Goal: Task Accomplishment & Management: Manage account settings

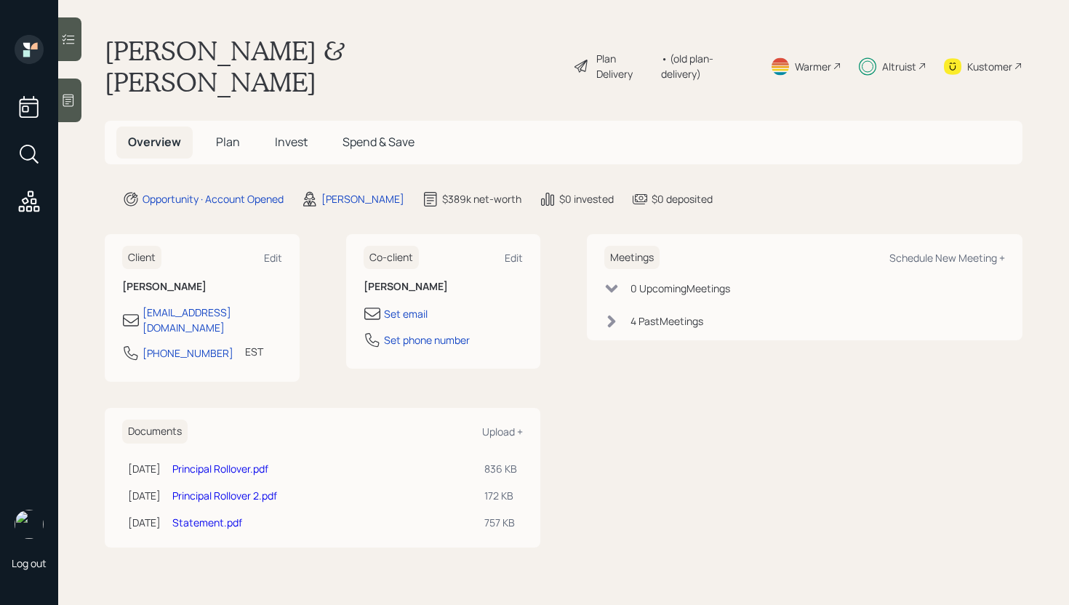
click at [222, 134] on span "Plan" at bounding box center [228, 142] width 24 height 16
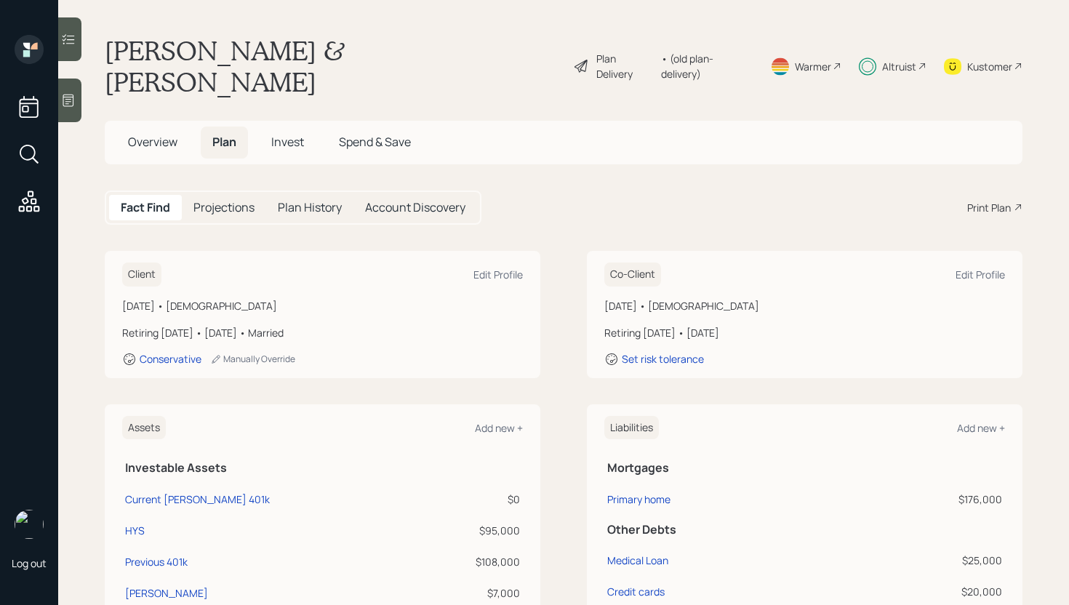
click at [143, 121] on div "Overview Plan Invest Spend & Save" at bounding box center [564, 142] width 918 height 43
click at [146, 134] on span "Overview" at bounding box center [152, 142] width 49 height 16
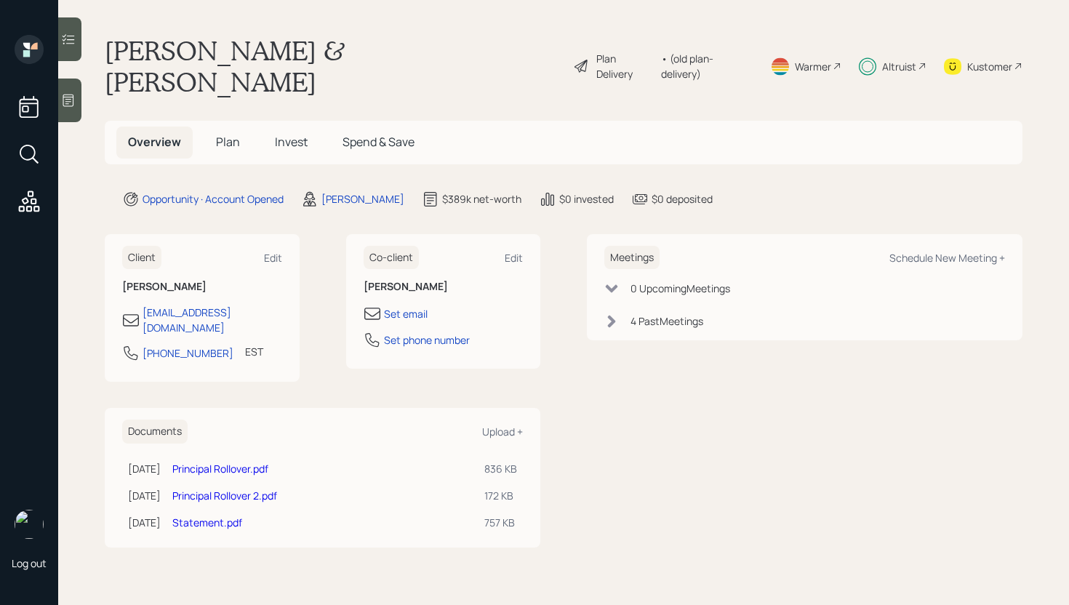
click at [269, 127] on h5 "Invest" at bounding box center [291, 142] width 56 height 31
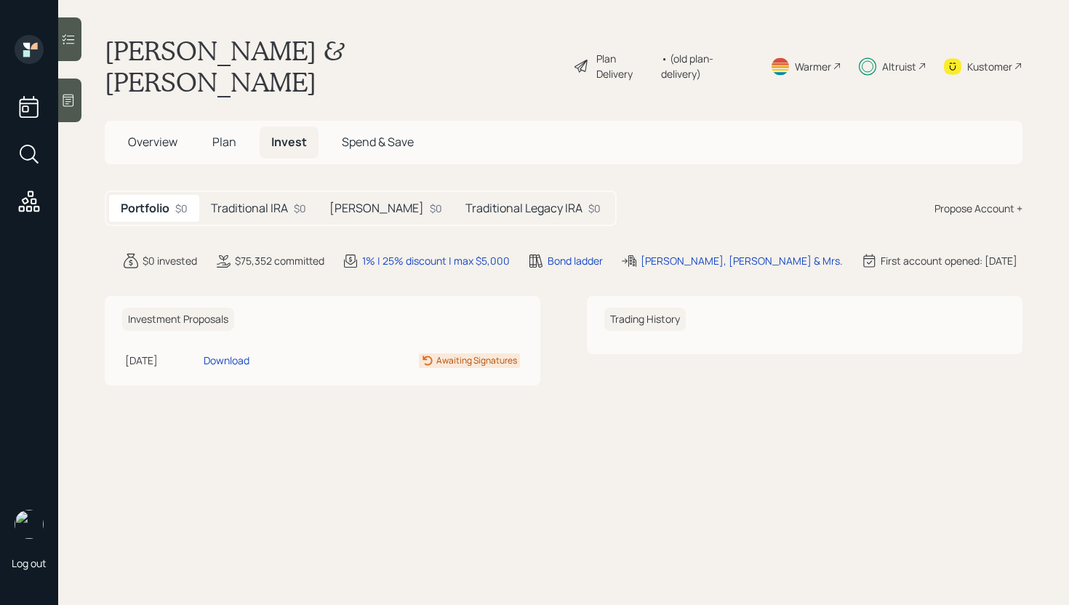
click at [369, 202] on h5 "Roth IRA" at bounding box center [377, 209] width 95 height 14
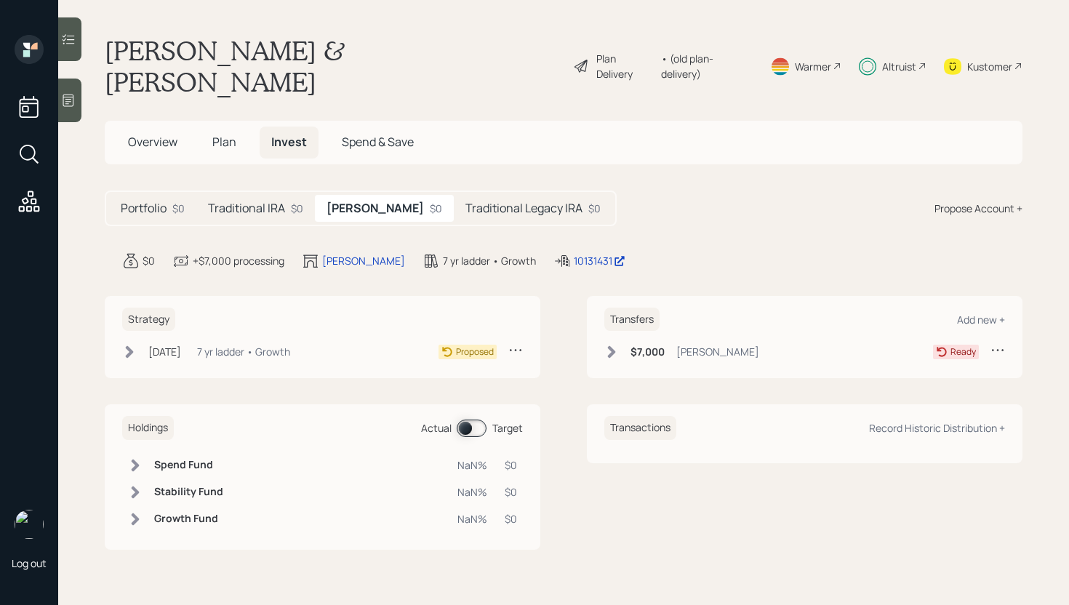
drag, startPoint x: 210, startPoint y: 167, endPoint x: 243, endPoint y: 169, distance: 32.8
click at [211, 195] on div "Traditional IRA $0" at bounding box center [255, 208] width 119 height 27
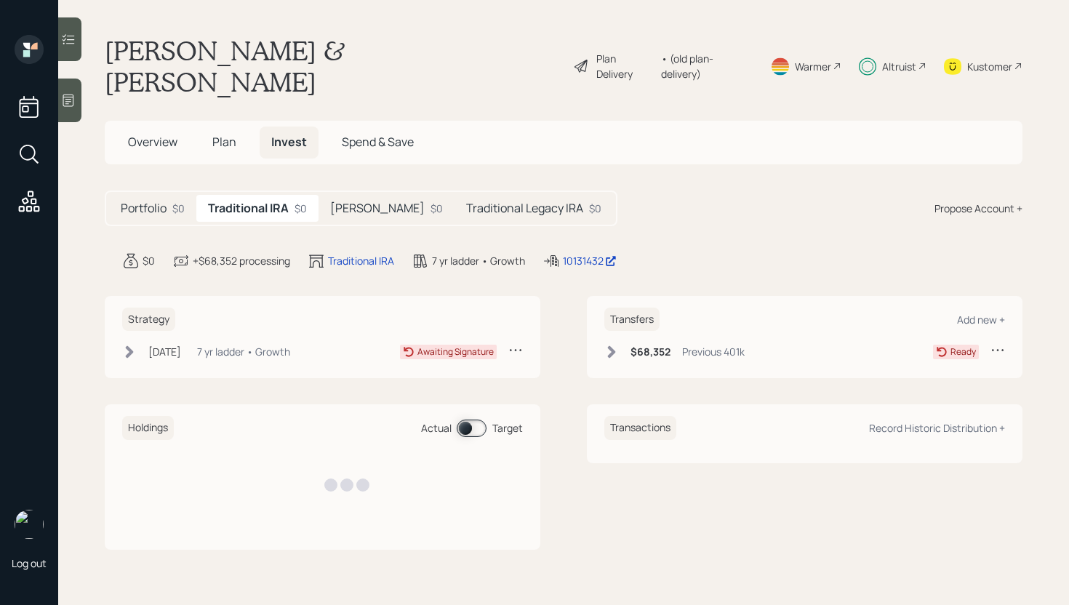
click at [252, 202] on h5 "Traditional IRA" at bounding box center [248, 209] width 81 height 14
click at [366, 202] on h5 "Roth IRA" at bounding box center [377, 209] width 95 height 14
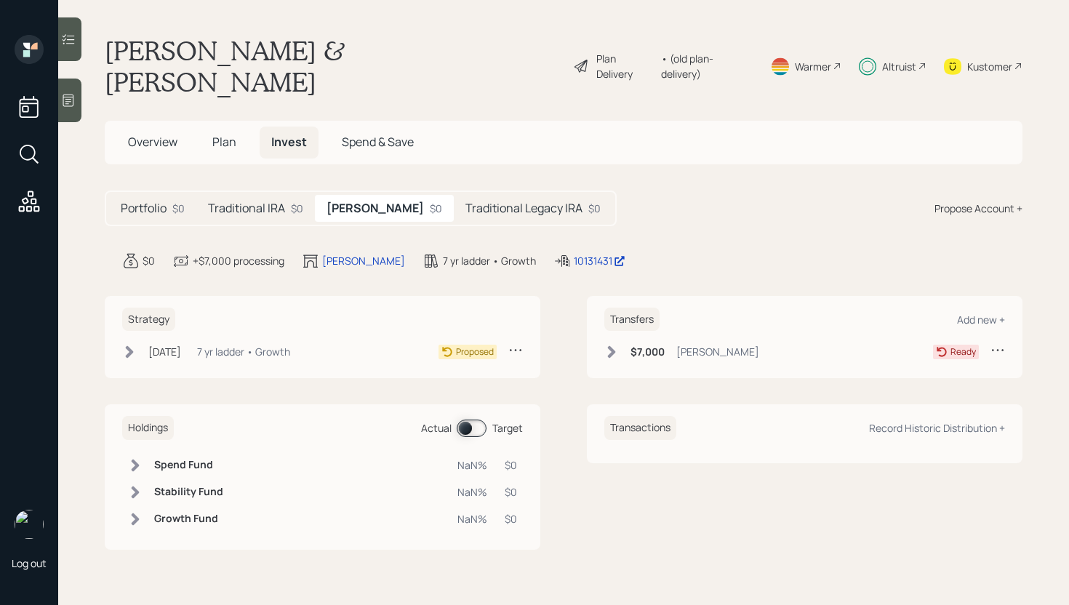
click at [527, 202] on h5 "Traditional Legacy IRA" at bounding box center [524, 209] width 117 height 14
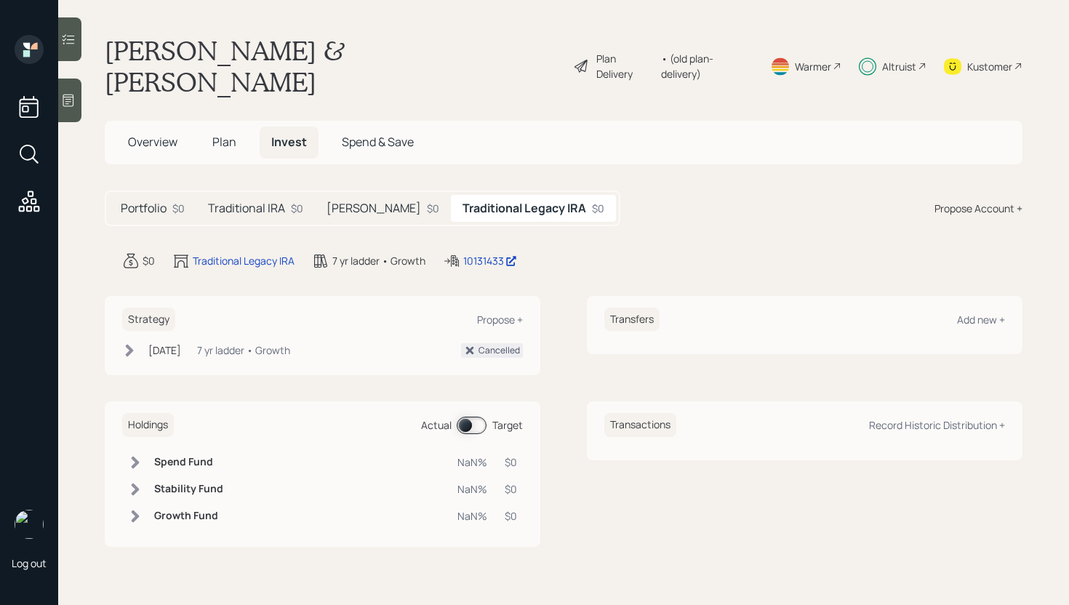
click at [903, 59] on div "Altruist" at bounding box center [899, 66] width 34 height 15
click at [973, 201] on div "Propose Account +" at bounding box center [979, 208] width 88 height 15
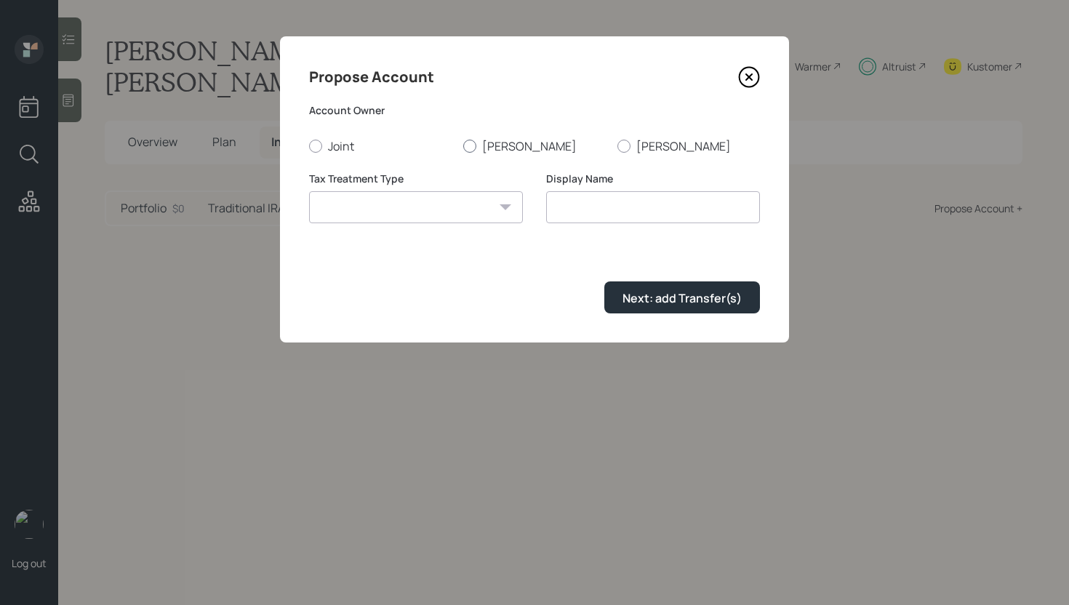
click at [497, 150] on label "Morledge" at bounding box center [534, 146] width 143 height 16
click at [463, 146] on input "Morledge" at bounding box center [463, 145] width 1 height 1
radio input "true"
click at [426, 199] on select "Roth Taxable Traditional" at bounding box center [416, 207] width 214 height 32
select select "roth"
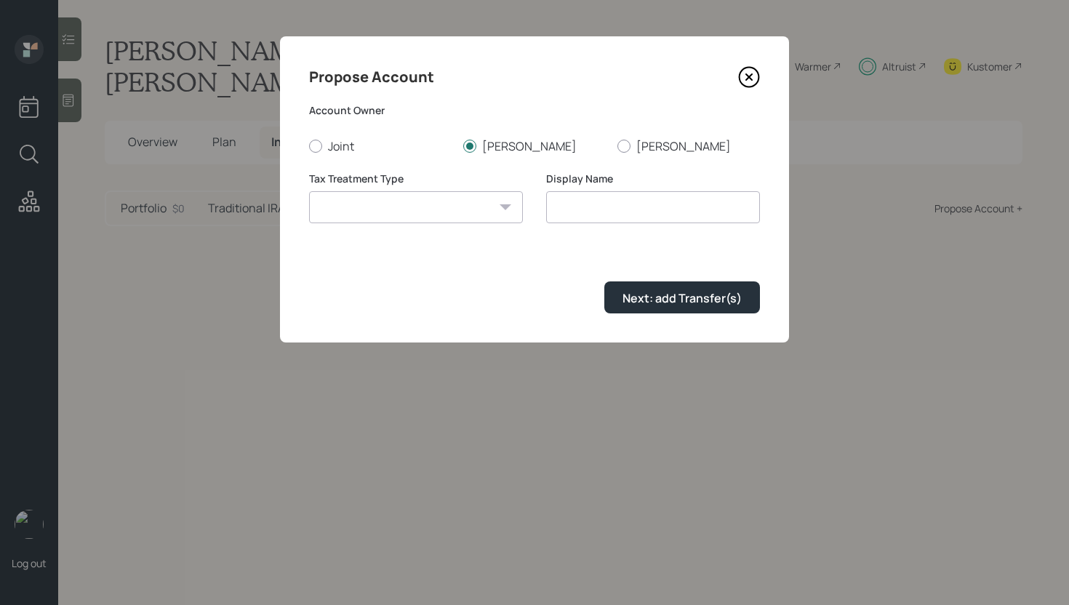
click at [309, 191] on select "Roth Taxable Traditional" at bounding box center [416, 207] width 214 height 32
click at [637, 216] on input "Roth" at bounding box center [653, 207] width 214 height 32
type input "Roth IRA (Legacy)"
click at [532, 263] on form "Account Owner Joint Morledge Nicole Tax Treatment Type Roth Taxable Traditional…" at bounding box center [534, 208] width 451 height 210
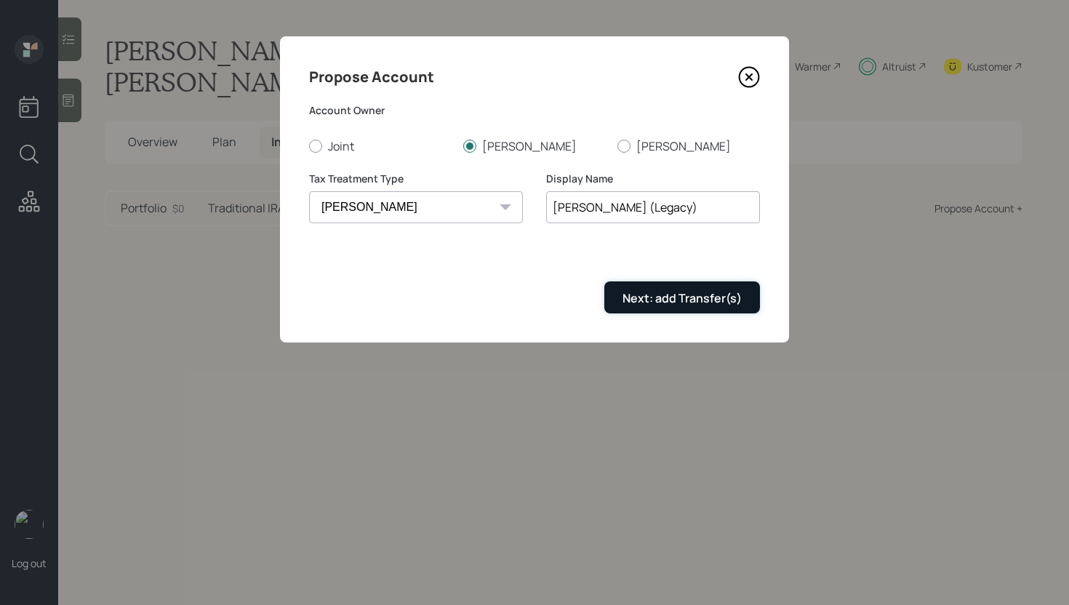
click at [667, 298] on div "Next: add Transfer(s)" at bounding box center [682, 298] width 119 height 16
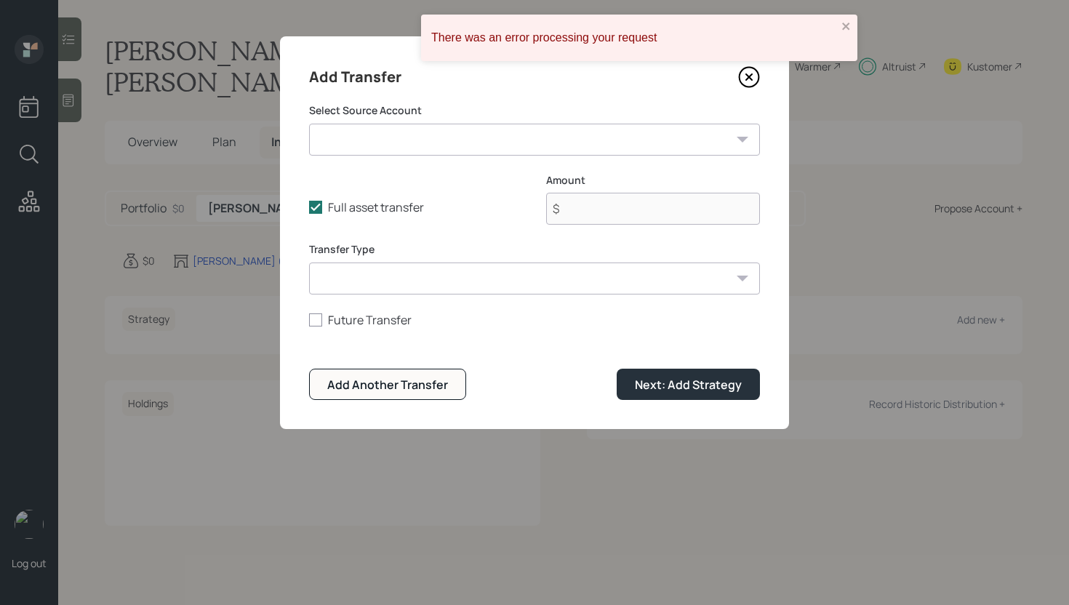
click at [471, 138] on select "Current Roth 401k ($0 | Roth 401(k)) HYS ($95,000 | Taxable Investment) Previou…" at bounding box center [534, 140] width 451 height 32
click at [309, 124] on select "Current Roth 401k ($0 | Roth 401(k)) HYS ($95,000 | Taxable Investment) Previou…" at bounding box center [534, 140] width 451 height 32
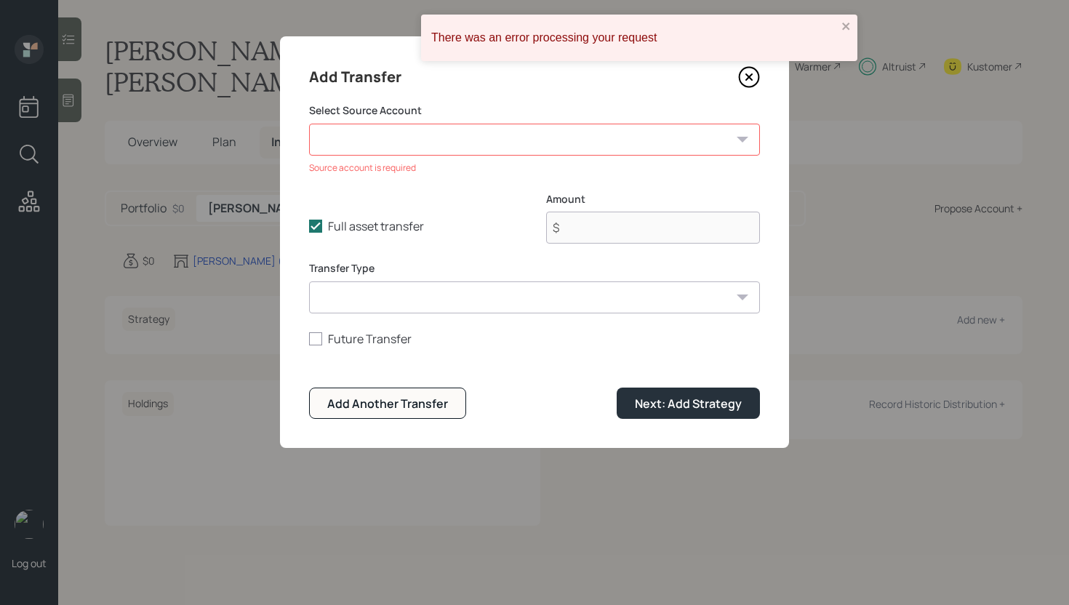
drag, startPoint x: 557, startPoint y: 377, endPoint x: 510, endPoint y: 369, distance: 48.0
click at [556, 377] on form "Select Source Account Current Roth 401k ($0 | Roth 401(k)) HYS ($95,000 | Taxab…" at bounding box center [534, 261] width 451 height 316
click at [748, 77] on icon at bounding box center [749, 77] width 22 height 22
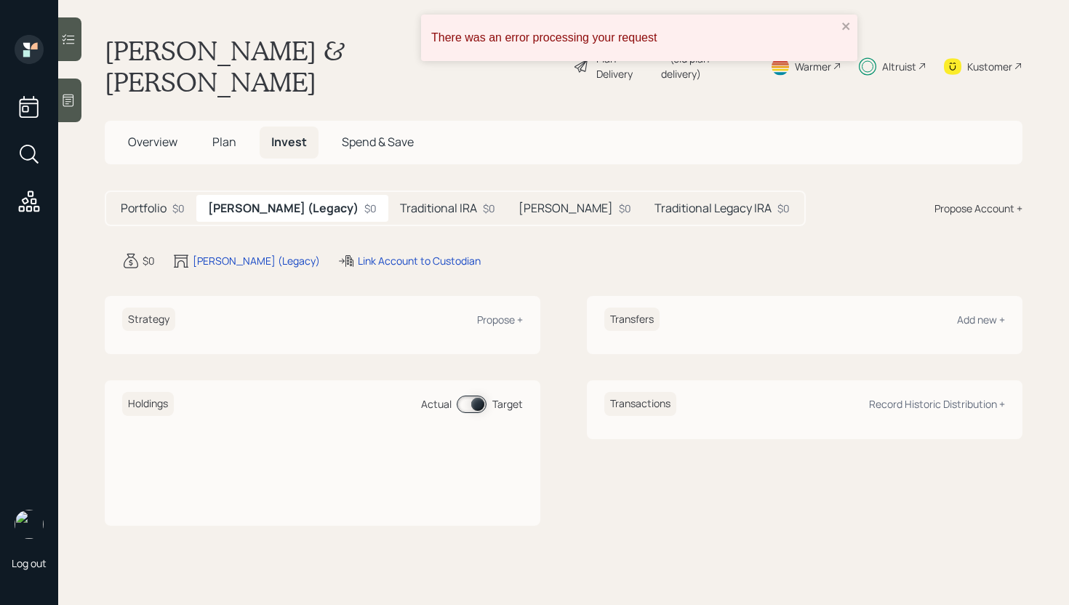
click at [226, 202] on h5 "Roth IRA (Legacy)" at bounding box center [283, 209] width 151 height 14
click at [216, 253] on div "Roth IRA (Legacy)" at bounding box center [256, 260] width 127 height 15
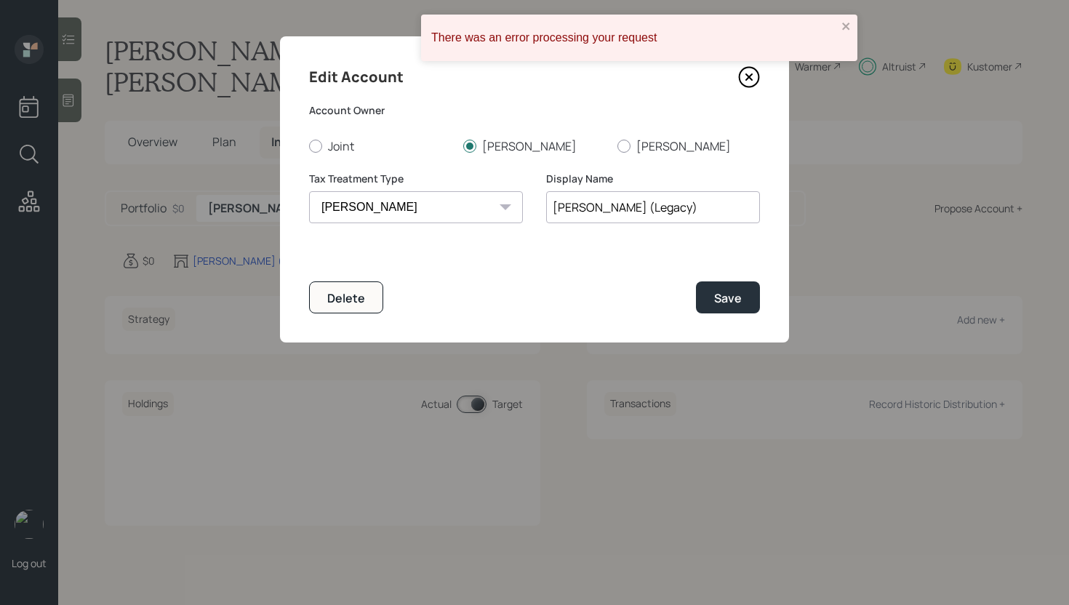
drag, startPoint x: 653, startPoint y: 208, endPoint x: 541, endPoint y: 193, distance: 113.1
click at [546, 202] on input "Roth IRA (Legacy)" at bounding box center [653, 207] width 214 height 32
type input "Legacy Roth IRA"
click at [734, 300] on div "Save" at bounding box center [728, 298] width 28 height 16
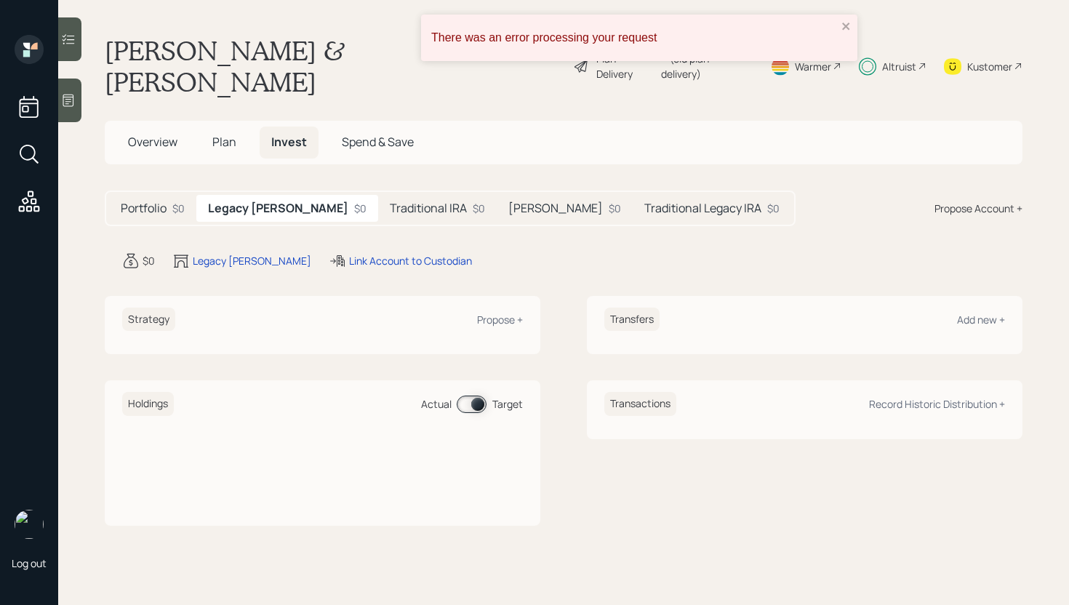
click at [645, 202] on h5 "Traditional Legacy IRA" at bounding box center [703, 209] width 117 height 14
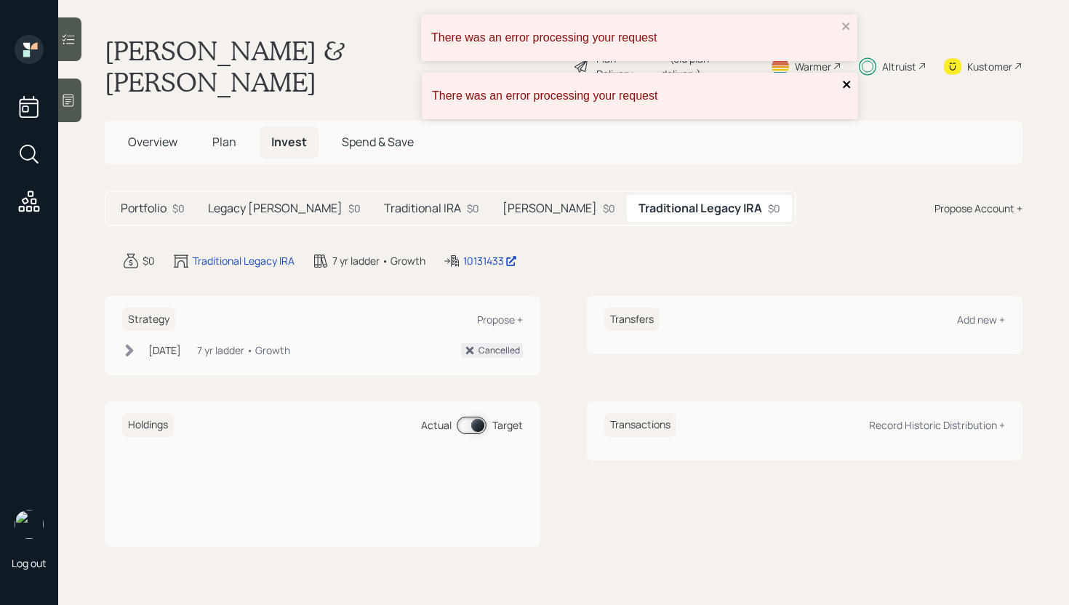
click at [844, 81] on icon "close" at bounding box center [846, 84] width 7 height 7
click at [842, 25] on icon "close" at bounding box center [847, 26] width 10 height 12
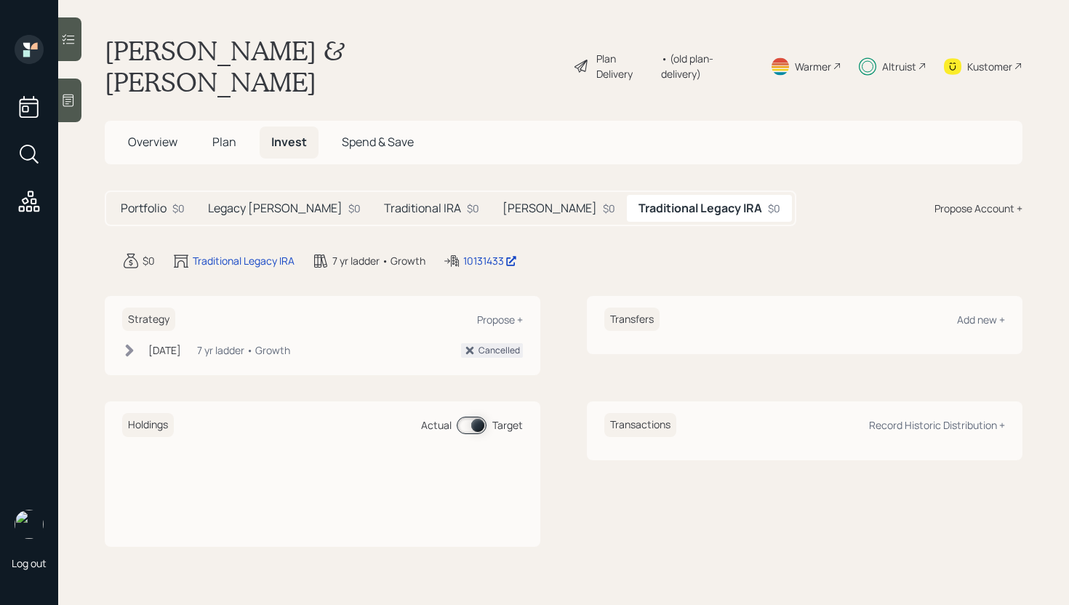
click at [353, 253] on div "7 yr ladder • Growth" at bounding box center [378, 260] width 93 height 15
click at [491, 195] on div "Roth IRA $0" at bounding box center [559, 208] width 136 height 27
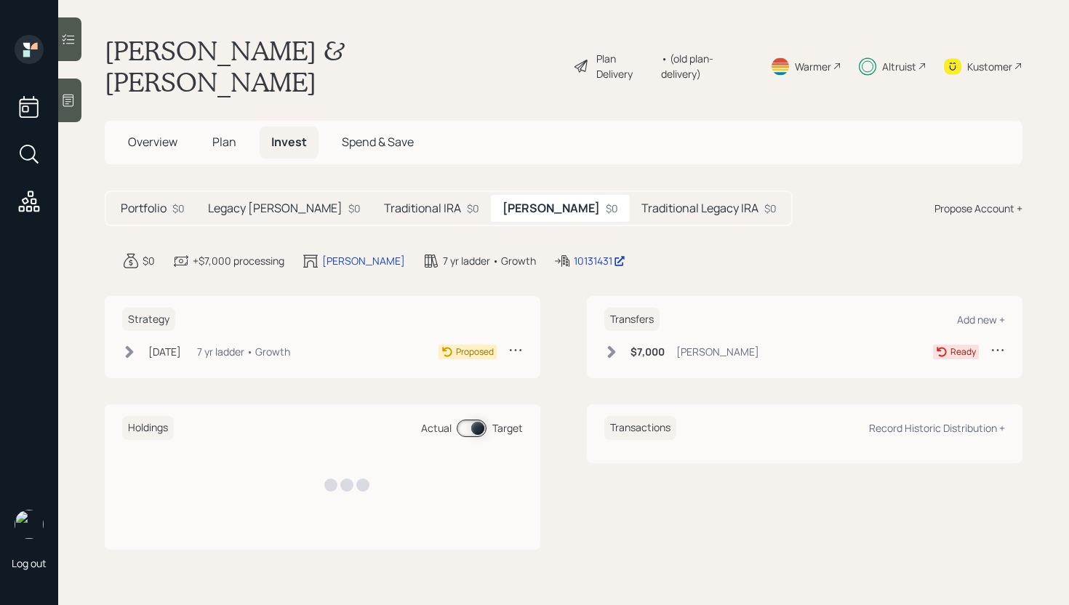
click at [414, 195] on div "Traditional IRA $0" at bounding box center [431, 208] width 119 height 27
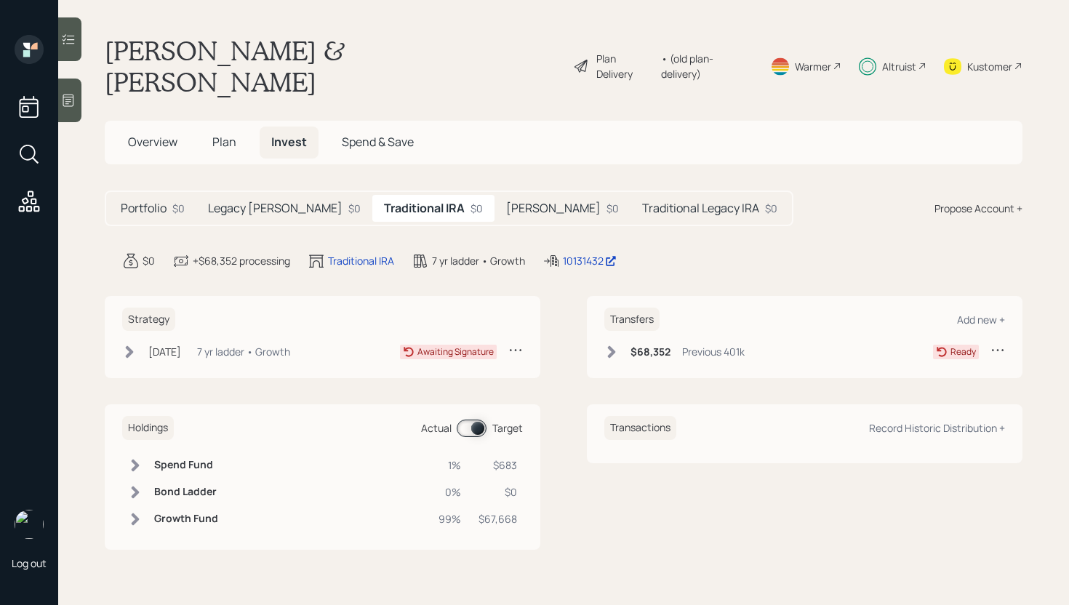
click at [607, 201] on div "$0" at bounding box center [613, 208] width 12 height 15
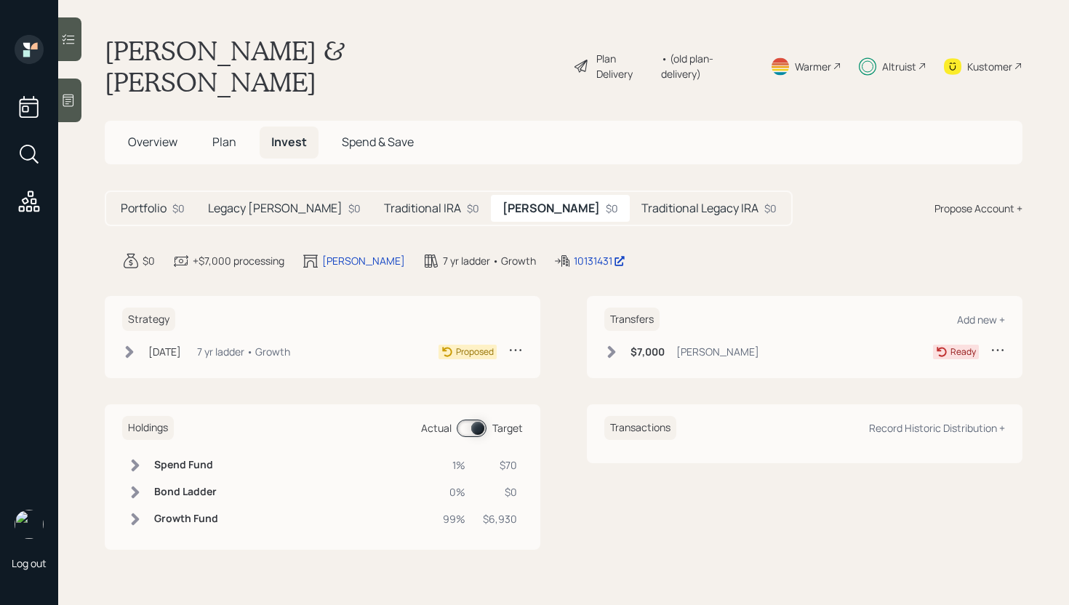
click at [281, 344] on div "7 yr ladder • Growth" at bounding box center [243, 351] width 93 height 15
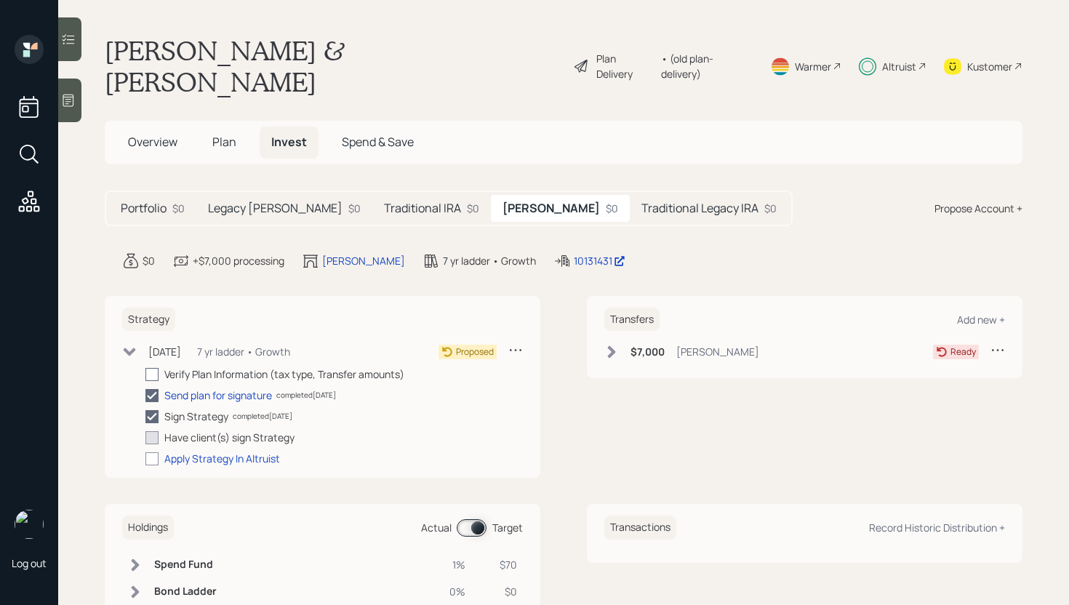
click at [156, 368] on div at bounding box center [151, 374] width 13 height 13
click at [145, 374] on input "checkbox" at bounding box center [145, 374] width 1 height 1
checkbox input "true"
click at [266, 202] on h5 "Legacy Roth IRA" at bounding box center [275, 209] width 135 height 14
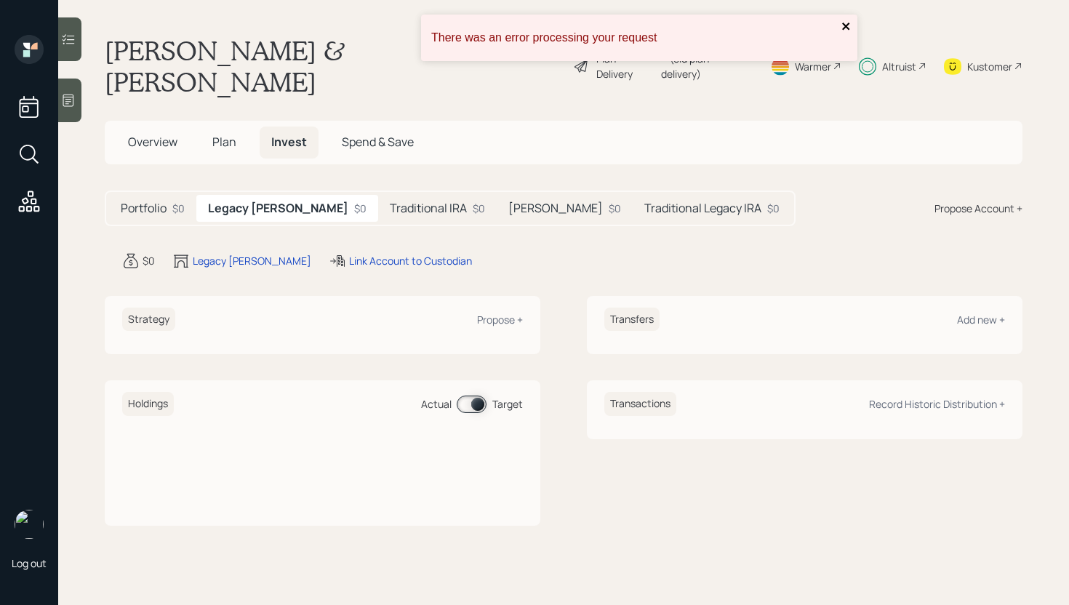
click at [848, 27] on icon "close" at bounding box center [847, 26] width 10 height 12
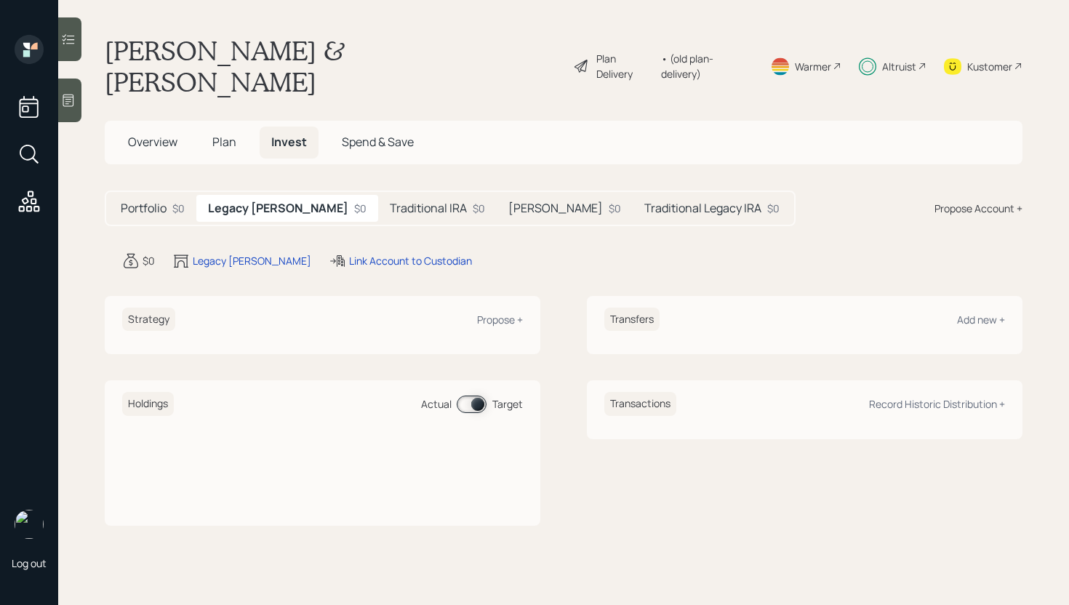
click at [900, 59] on div "Altruist" at bounding box center [899, 66] width 34 height 15
click at [893, 59] on div "Altruist" at bounding box center [893, 66] width 68 height 63
